Goal: Transaction & Acquisition: Purchase product/service

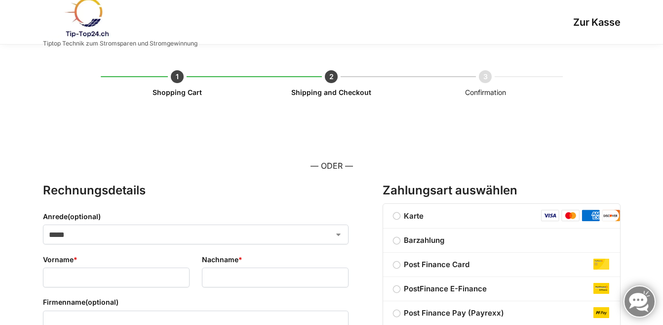
select select "**"
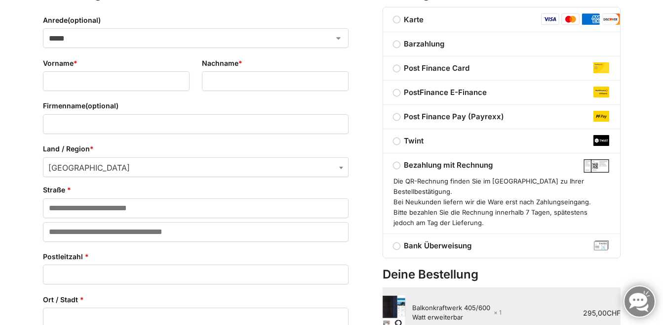
scroll to position [231, 0]
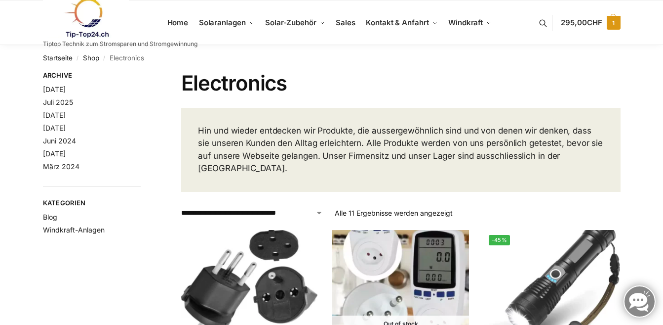
click at [567, 25] on span "295,00 CHF" at bounding box center [581, 22] width 41 height 9
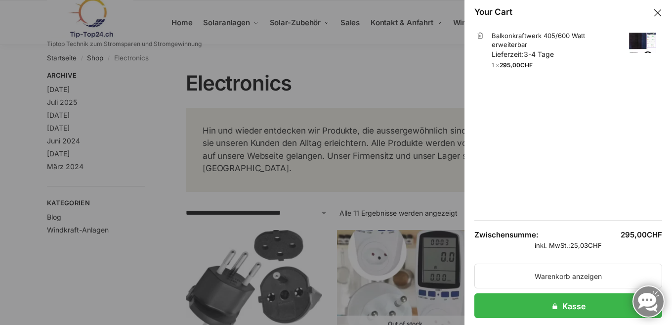
click at [478, 34] on link "×" at bounding box center [480, 35] width 7 height 7
